Goal: Communication & Community: Ask a question

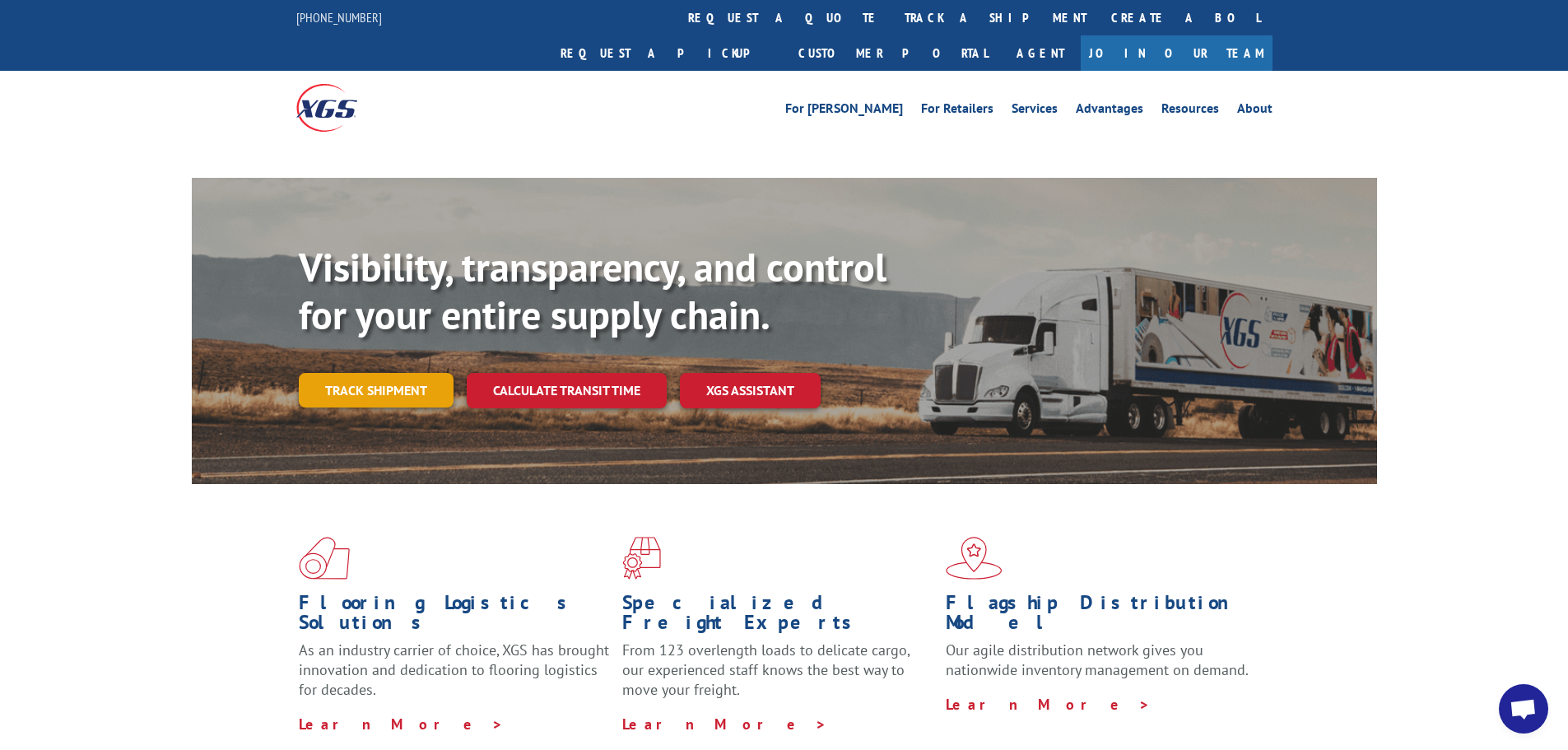
click at [337, 373] on link "Track shipment" at bounding box center [376, 390] width 155 height 35
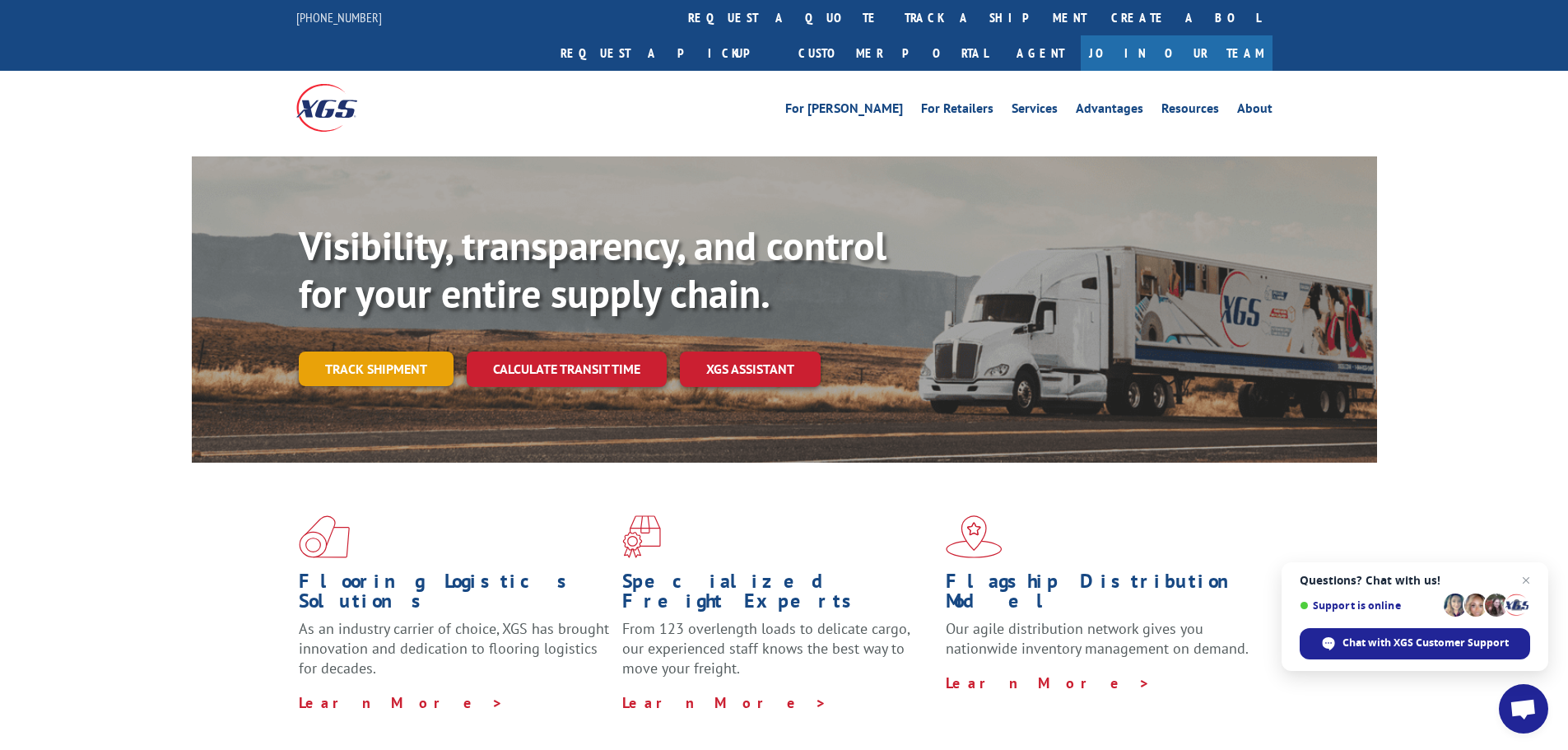
click at [350, 351] on link "Track shipment" at bounding box center [376, 368] width 155 height 35
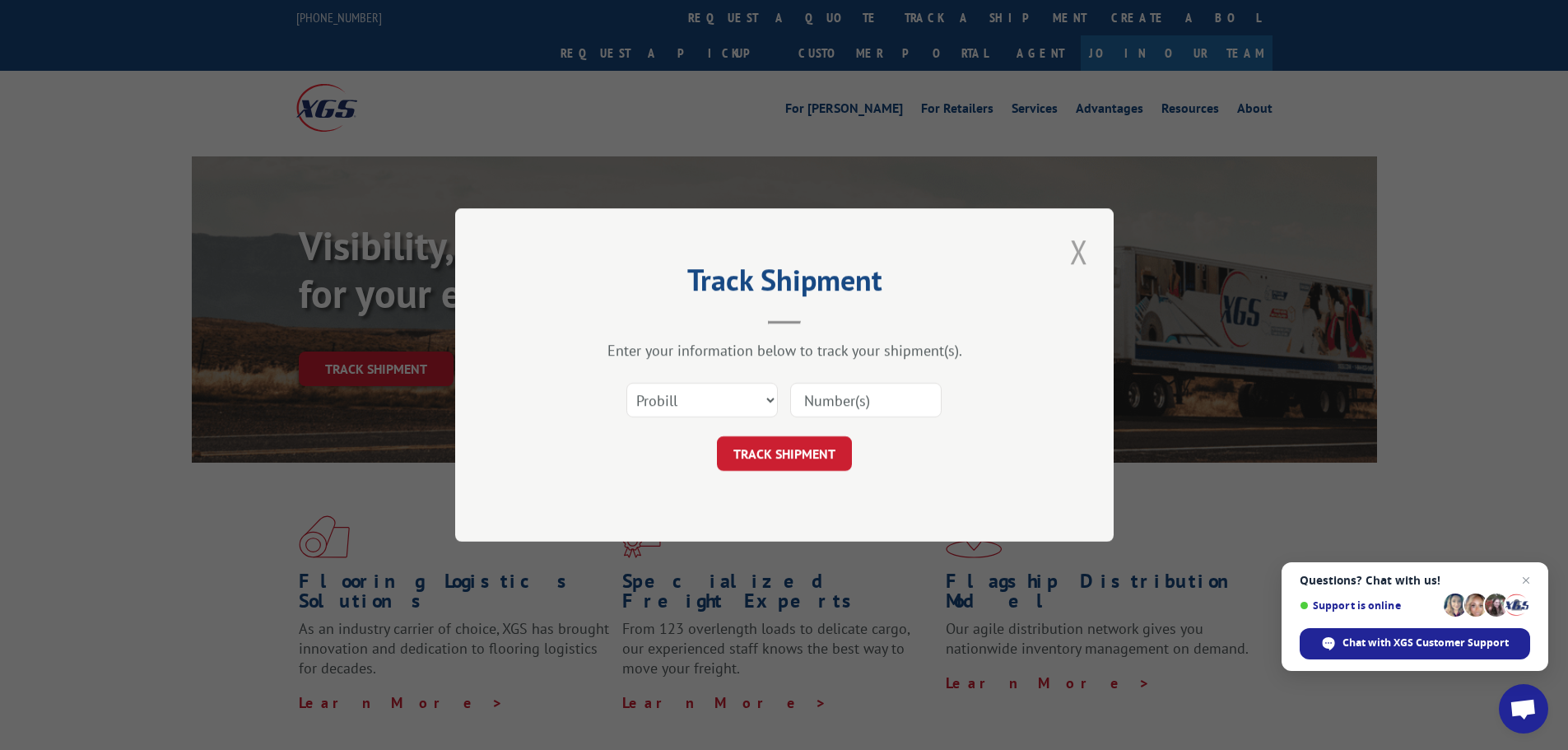
click at [1076, 246] on button "Close modal" at bounding box center [1079, 251] width 28 height 46
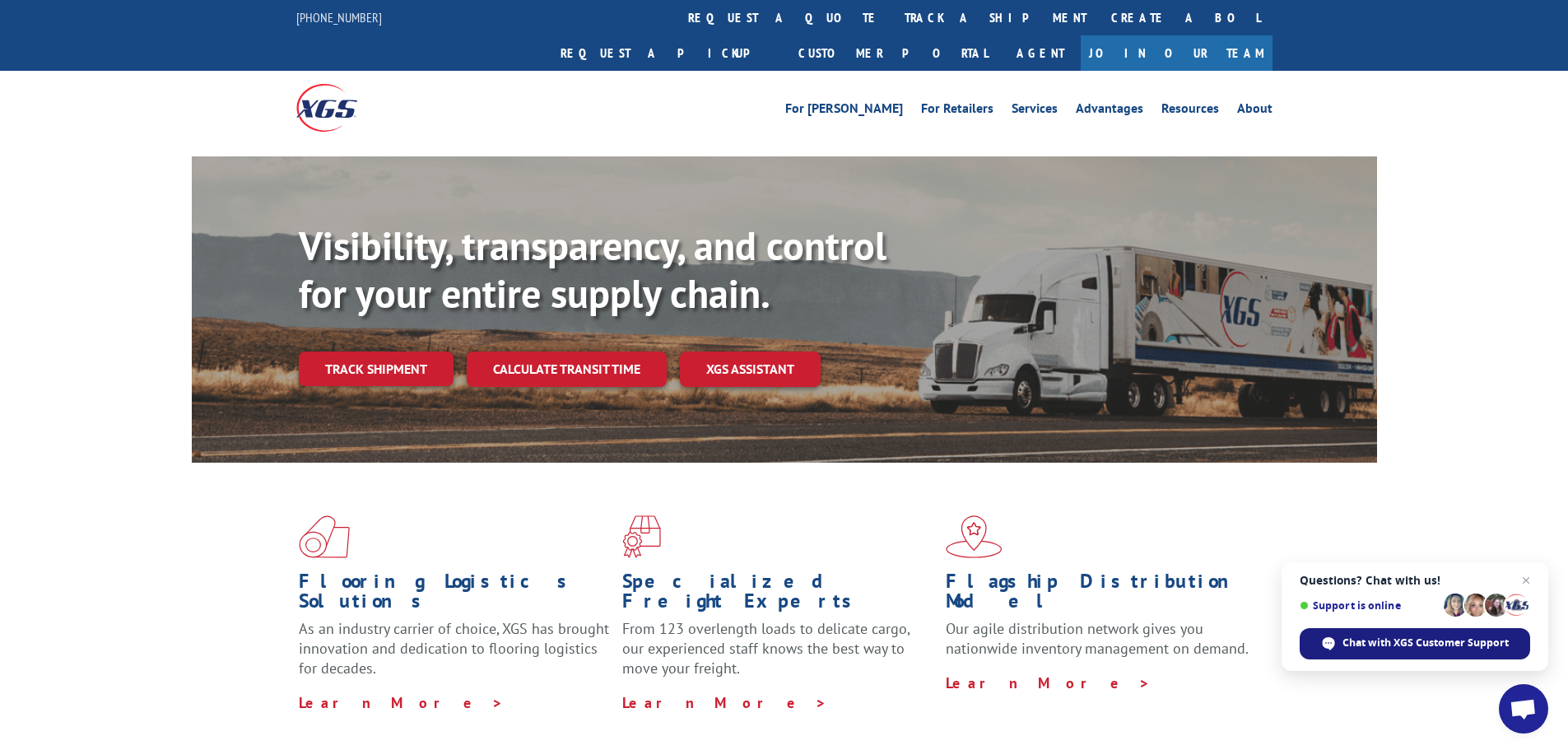
click at [1382, 638] on span "Chat with XGS Customer Support" at bounding box center [1426, 642] width 167 height 15
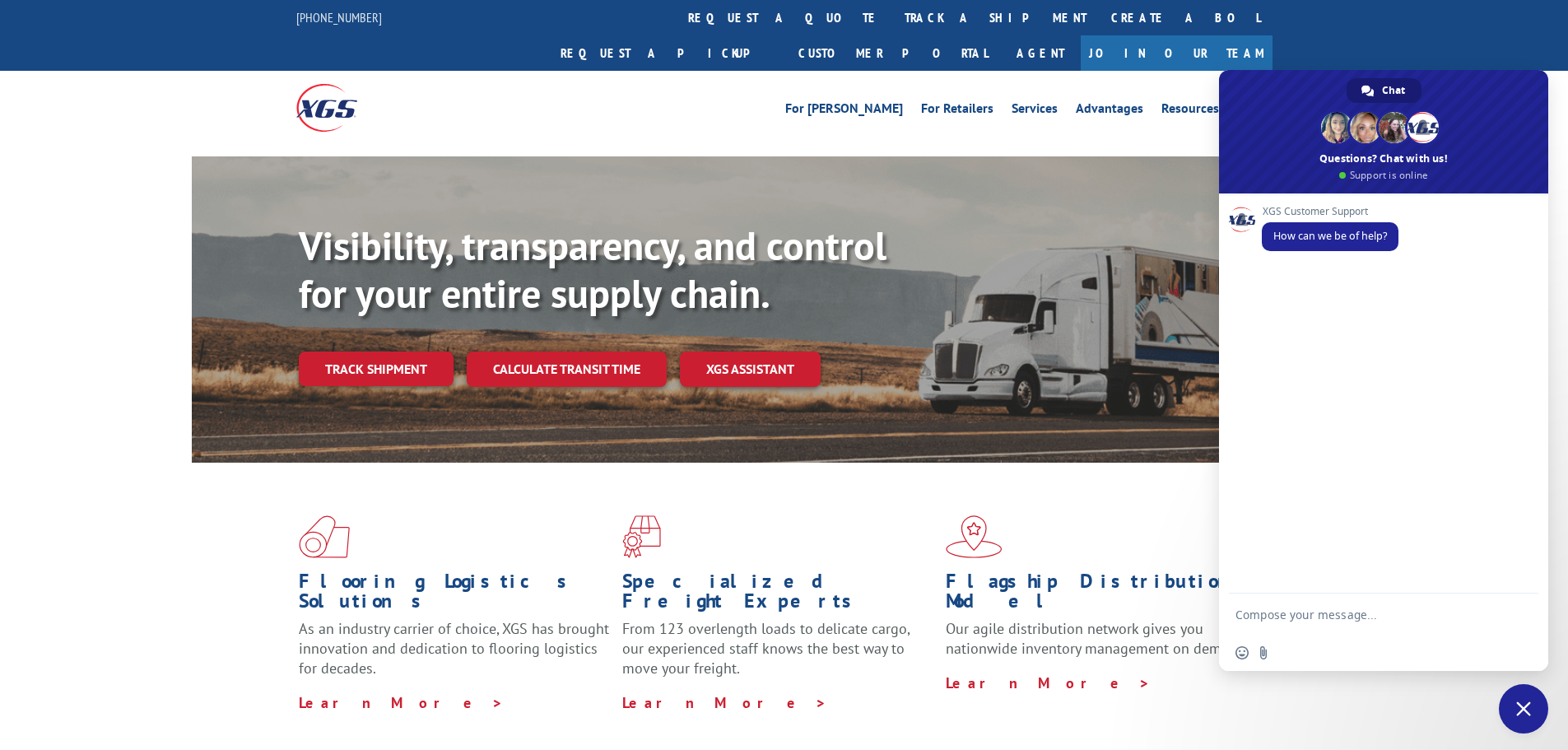
click at [1377, 624] on textarea "Compose your message..." at bounding box center [1367, 614] width 263 height 41
type textarea "Can you please send a BOL for 17508495?"
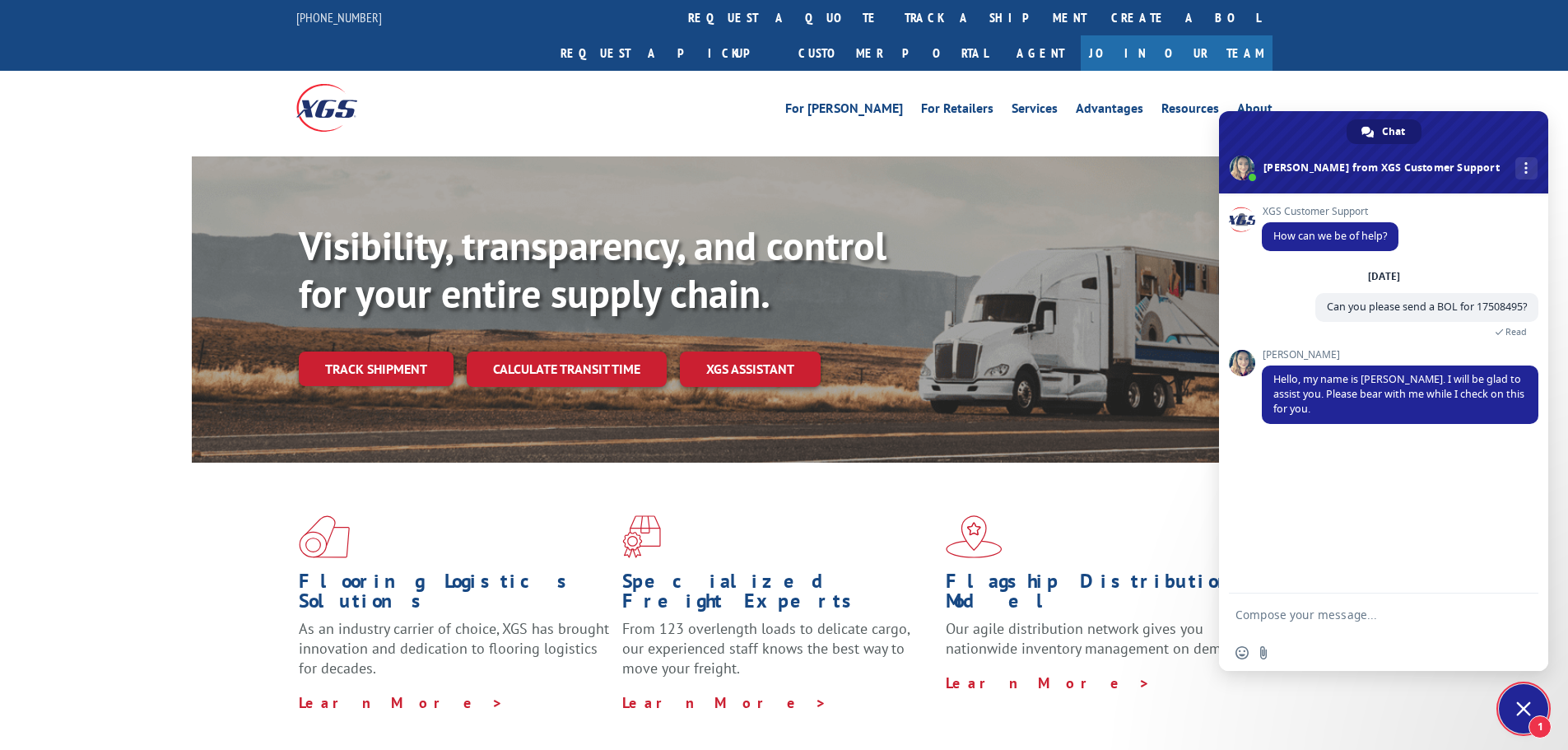
click at [1247, 617] on textarea "Compose your message..." at bounding box center [1367, 614] width 263 height 41
type textarea "Thank you"
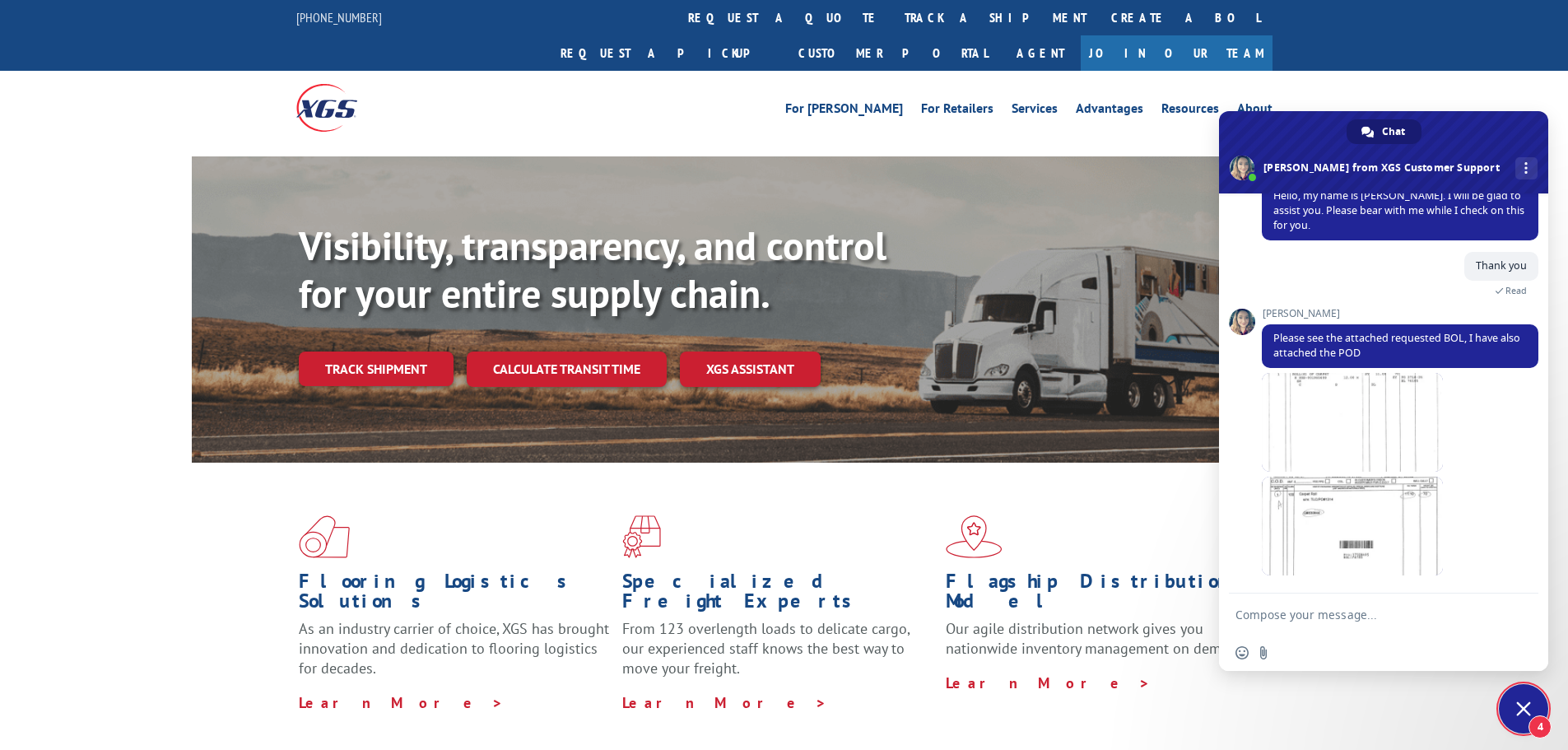
scroll to position [217, 0]
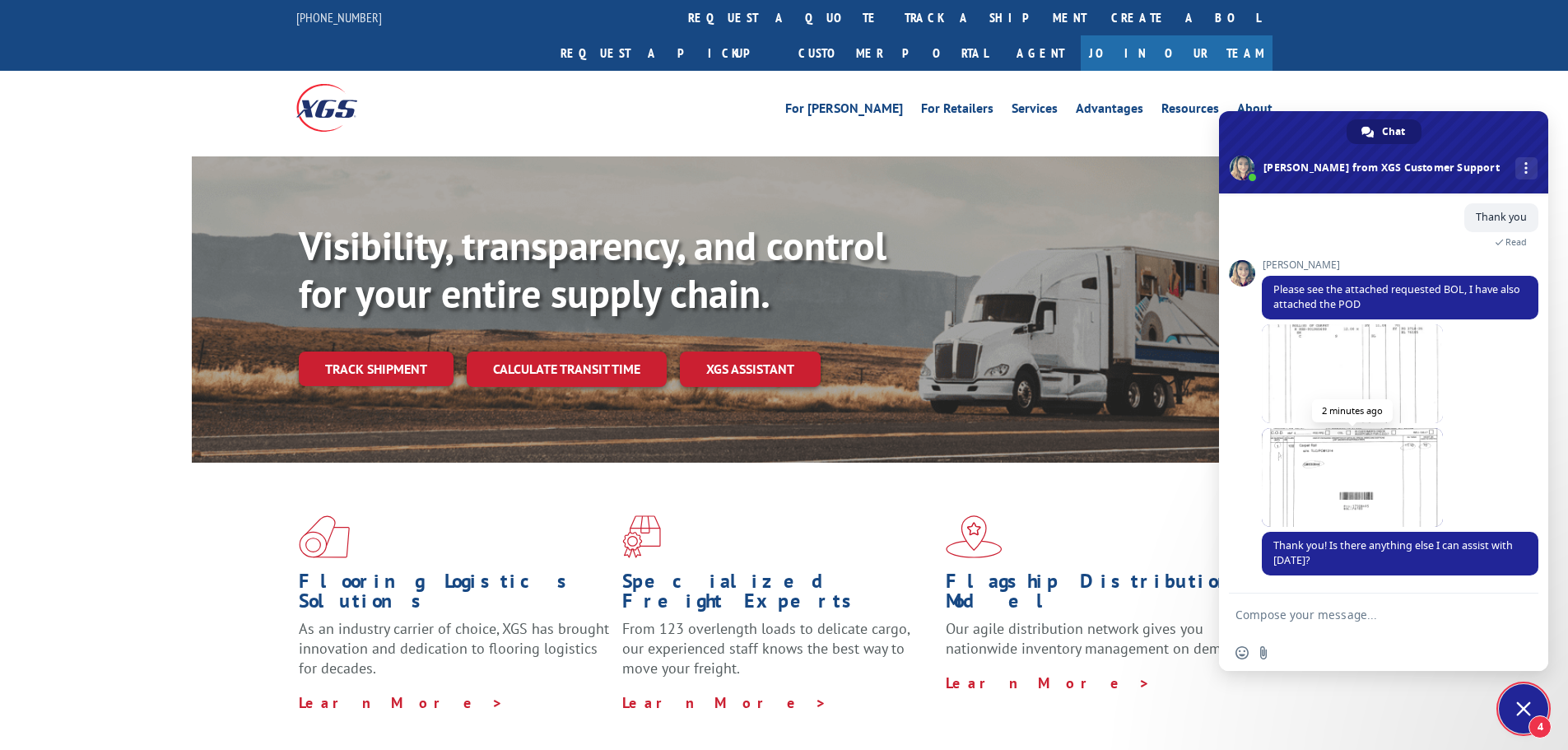
click at [1333, 501] on span at bounding box center [1353, 478] width 181 height 99
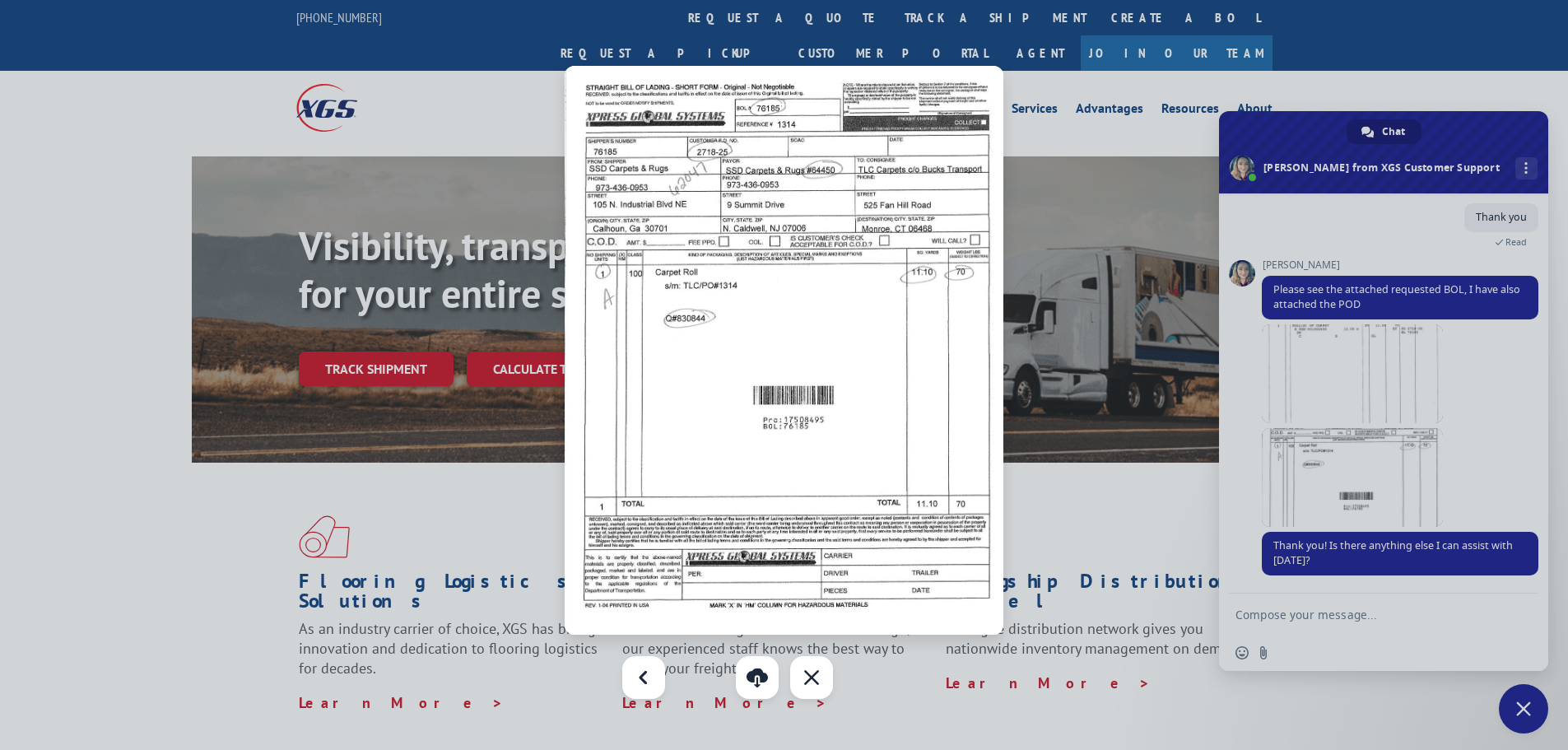
click at [1288, 640] on div at bounding box center [784, 375] width 1568 height 750
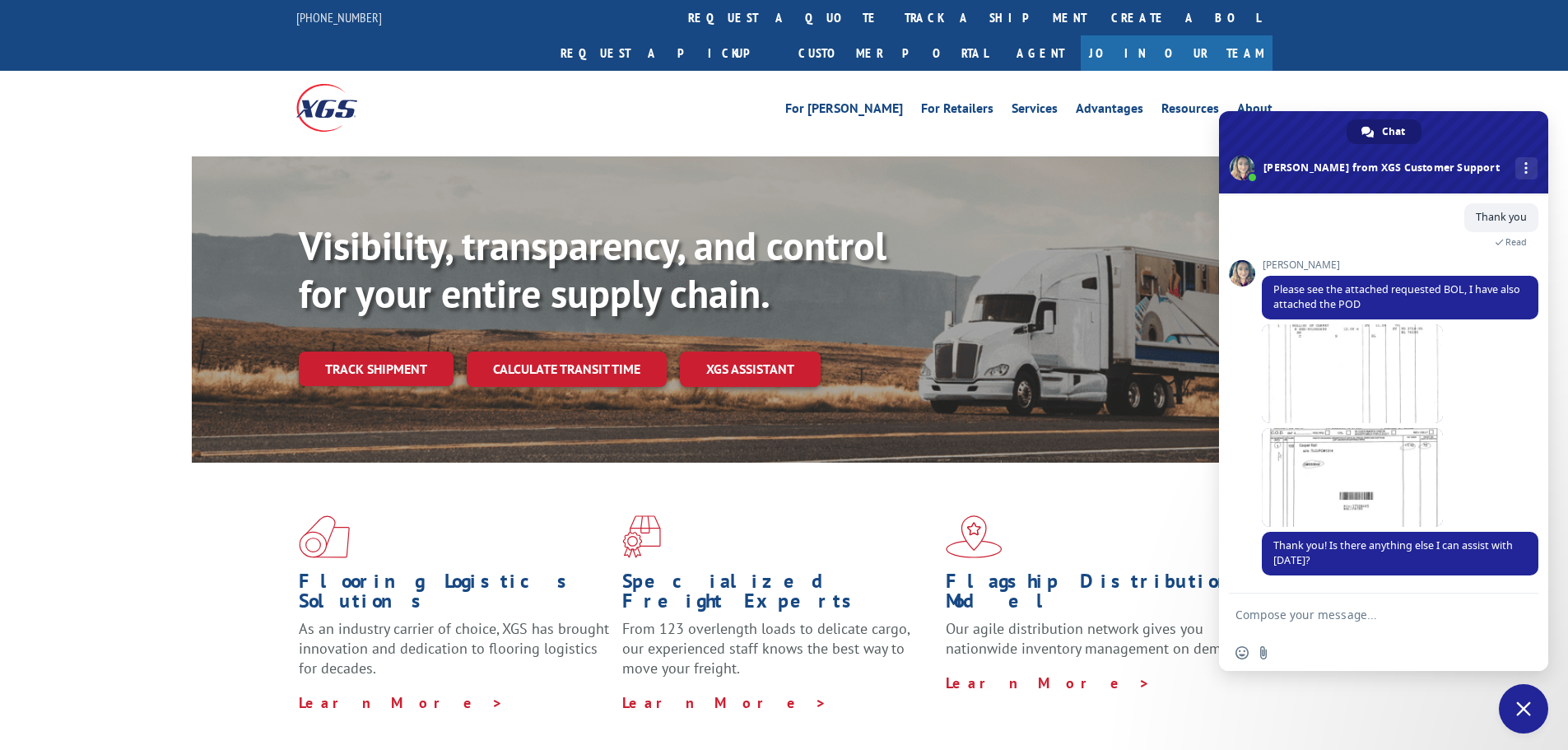
click at [1269, 616] on textarea "Compose your message..." at bounding box center [1367, 614] width 263 height 41
type textarea "TY"
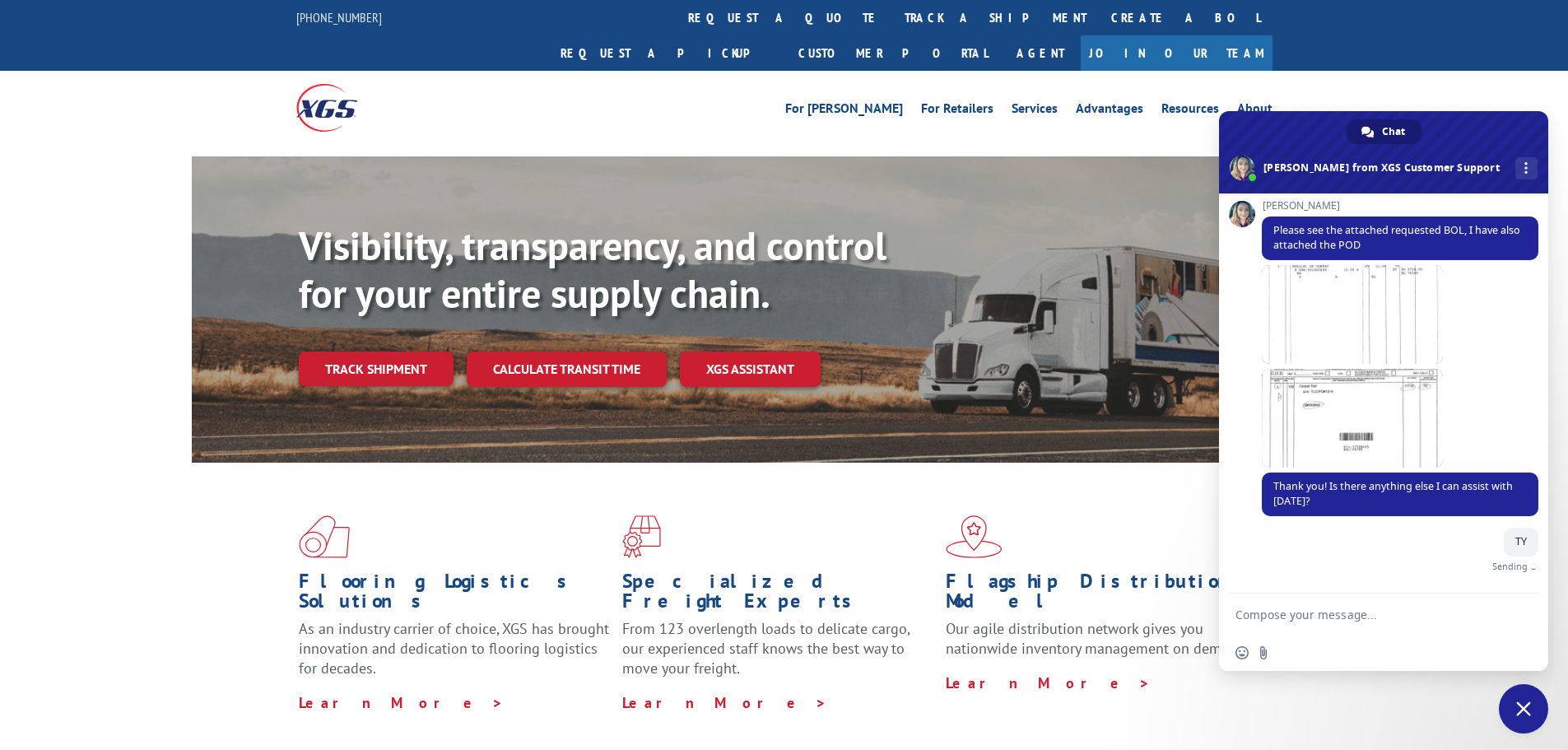
scroll to position [257, 0]
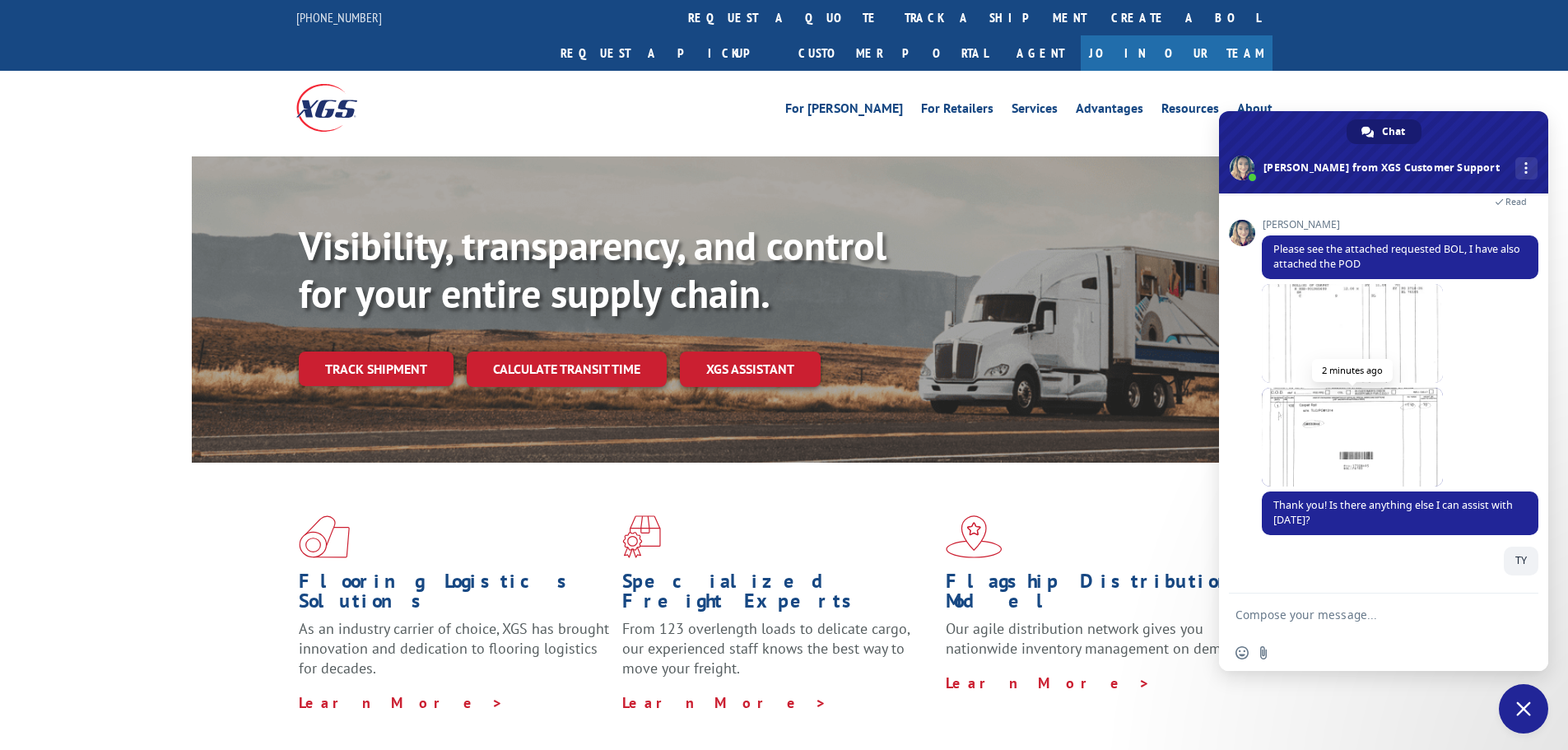
click at [1310, 434] on span at bounding box center [1353, 437] width 181 height 99
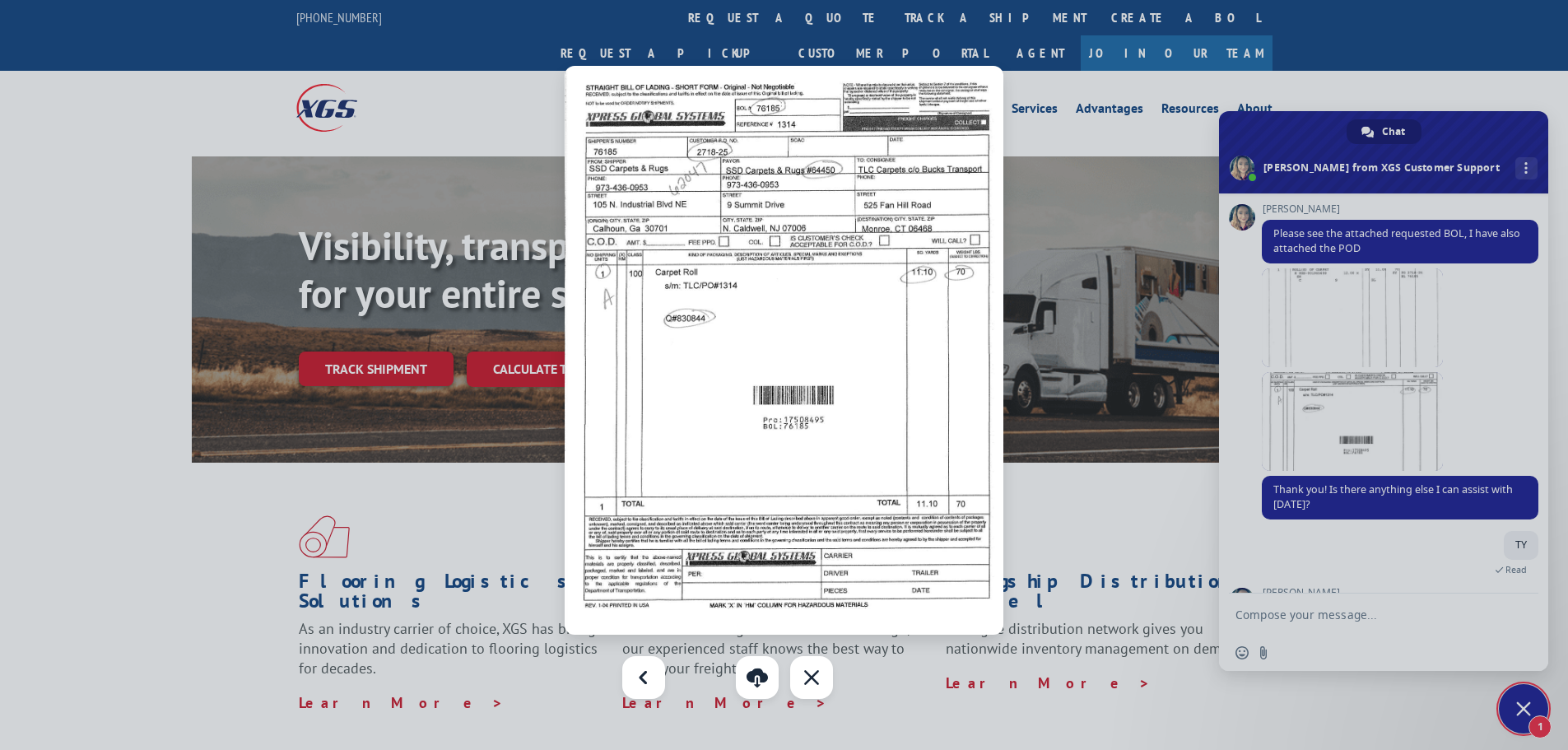
scroll to position [422, 0]
